Goal: Task Accomplishment & Management: Use online tool/utility

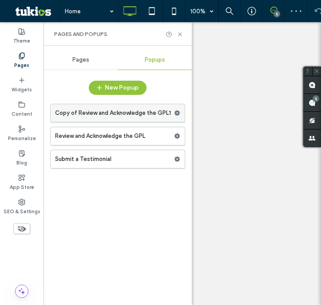
drag, startPoint x: 0, startPoint y: 0, endPoint x: 129, endPoint y: 112, distance: 170.7
click at [129, 112] on label "Copy of Review and Acknowledge the GPL1" at bounding box center [114, 113] width 119 height 18
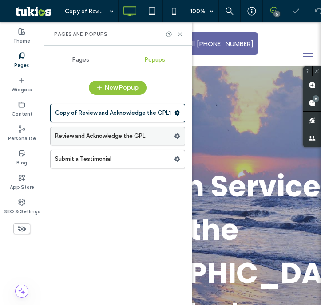
click at [123, 137] on label "Review and Acknowledge the GPL" at bounding box center [114, 136] width 119 height 18
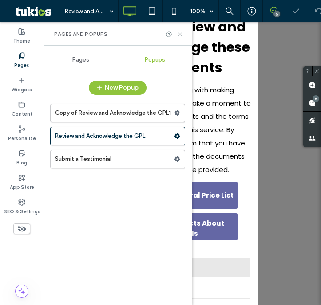
click at [177, 32] on icon at bounding box center [180, 34] width 7 height 7
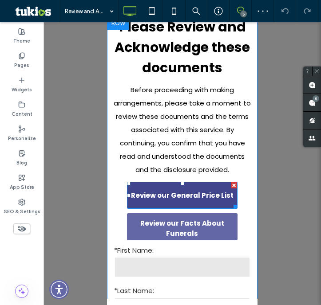
click at [177, 196] on span "Review our General Price List" at bounding box center [182, 195] width 102 height 19
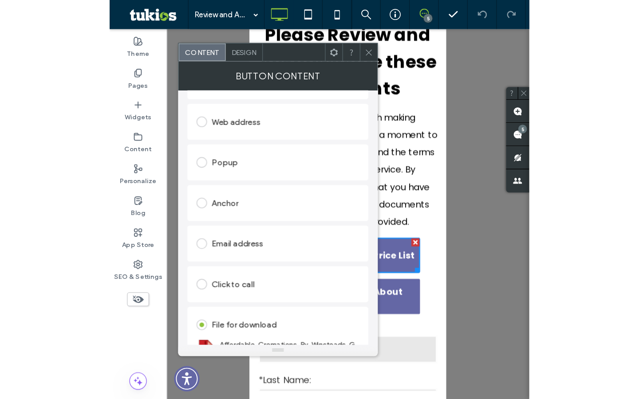
scroll to position [173, 0]
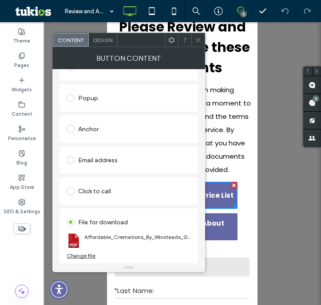
click at [89, 256] on div "Change file" at bounding box center [81, 255] width 29 height 7
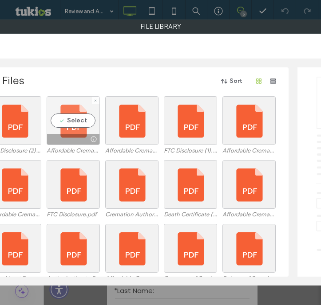
click at [80, 139] on div at bounding box center [73, 139] width 52 height 11
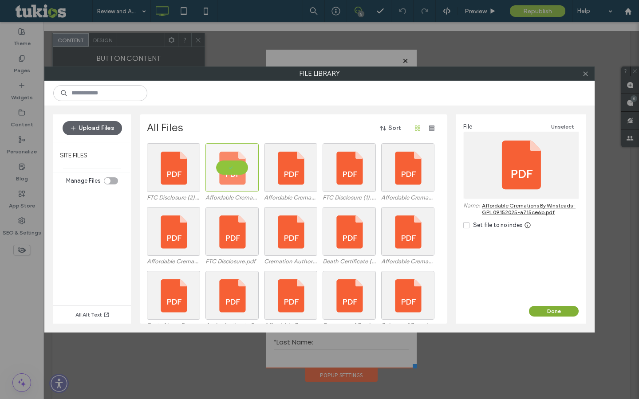
click at [320, 305] on button "Done" at bounding box center [554, 311] width 50 height 11
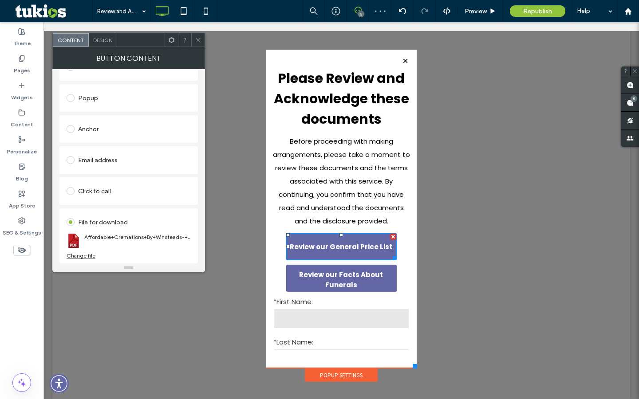
click at [196, 39] on icon at bounding box center [198, 40] width 7 height 7
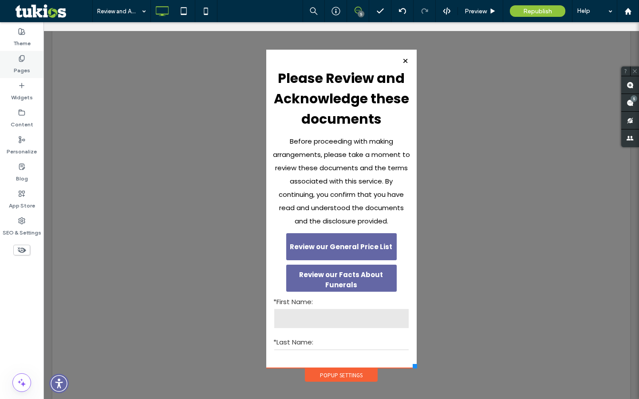
click at [23, 66] on label "Pages" at bounding box center [22, 68] width 16 height 12
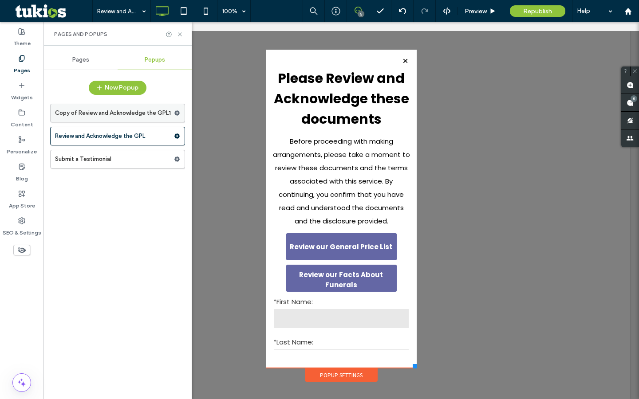
click at [144, 114] on label "Copy of Review and Acknowledge the GPL1" at bounding box center [114, 113] width 119 height 18
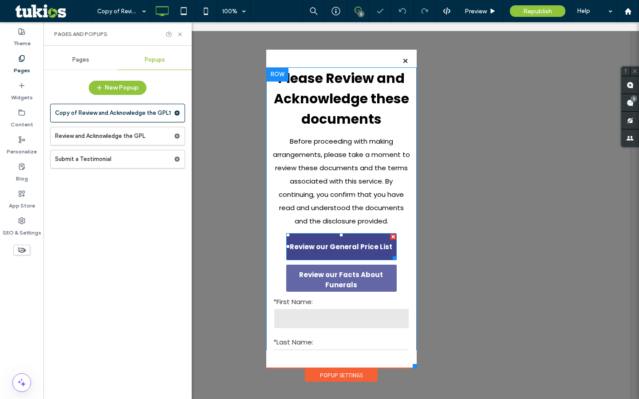
click at [320, 250] on span "Review our General Price List" at bounding box center [341, 246] width 102 height 19
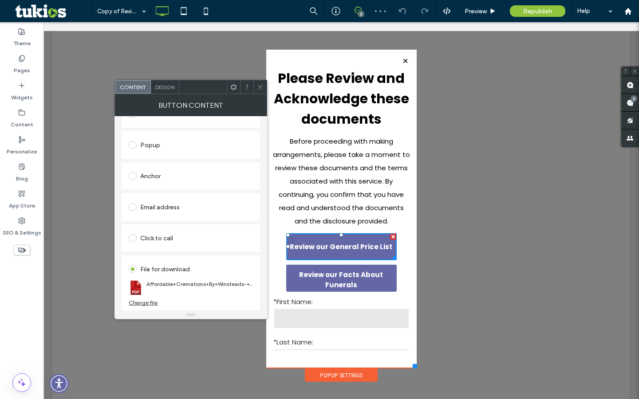
scroll to position [173, 0]
click at [149, 304] on div "Change file" at bounding box center [143, 302] width 29 height 7
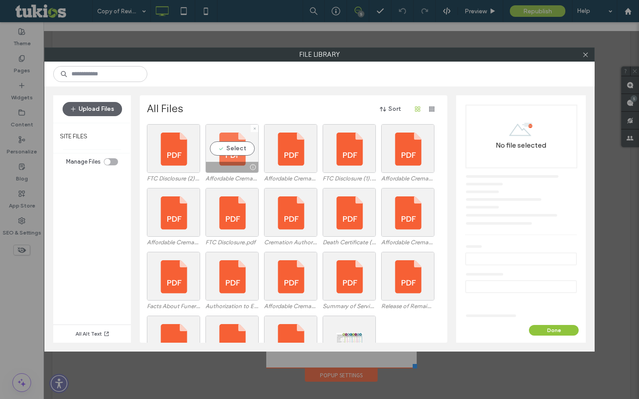
click at [245, 154] on div "Select" at bounding box center [231, 148] width 53 height 49
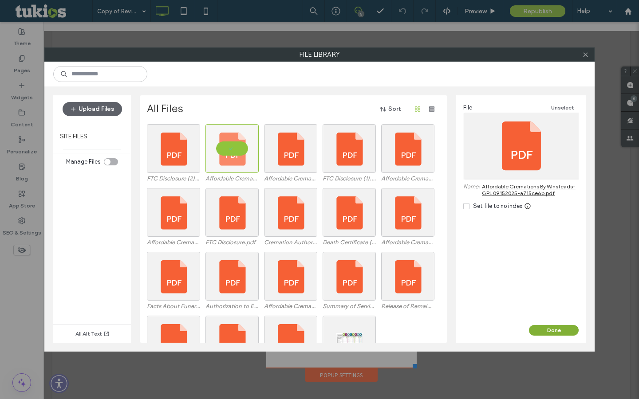
click at [320, 305] on button "Done" at bounding box center [554, 330] width 50 height 11
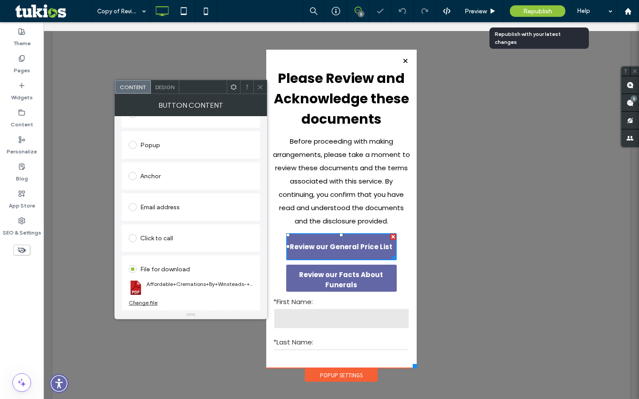
click at [320, 14] on span "Republish" at bounding box center [537, 12] width 29 height 8
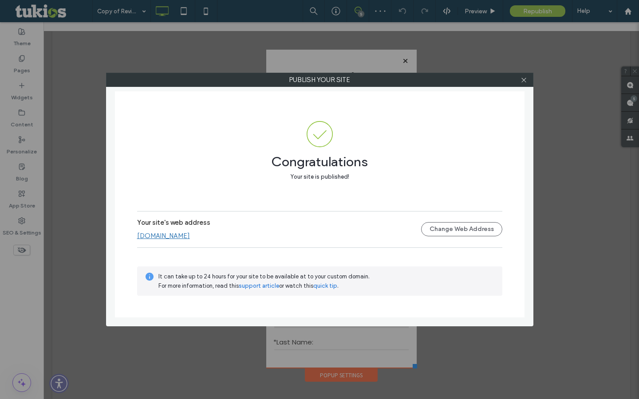
click at [190, 239] on link "[DOMAIN_NAME]" at bounding box center [163, 236] width 53 height 8
